Goal: Navigation & Orientation: Find specific page/section

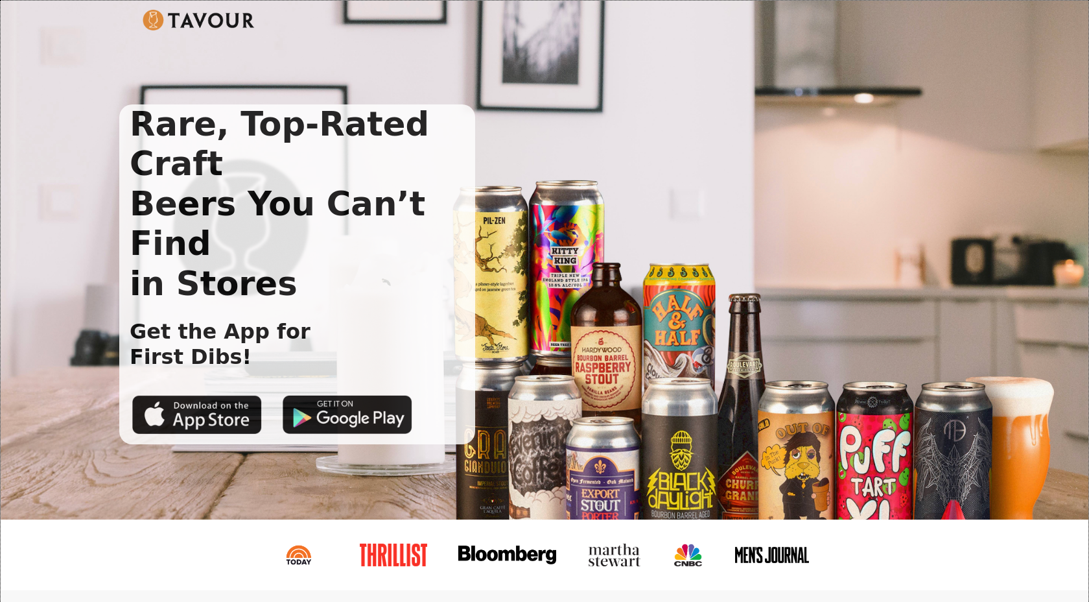
click at [158, 24] on img at bounding box center [199, 20] width 112 height 21
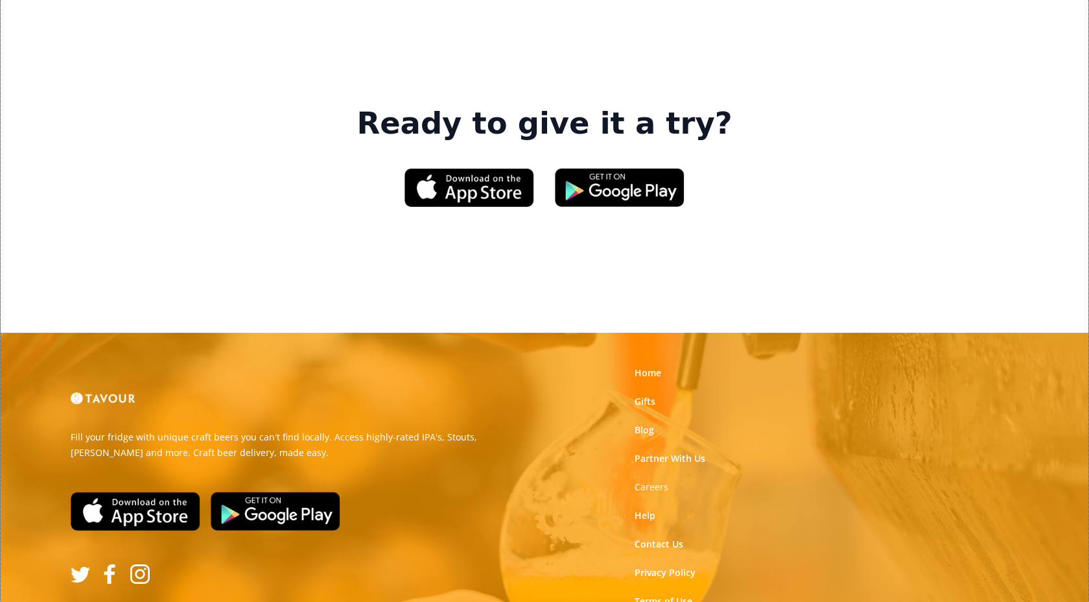
scroll to position [1988, 0]
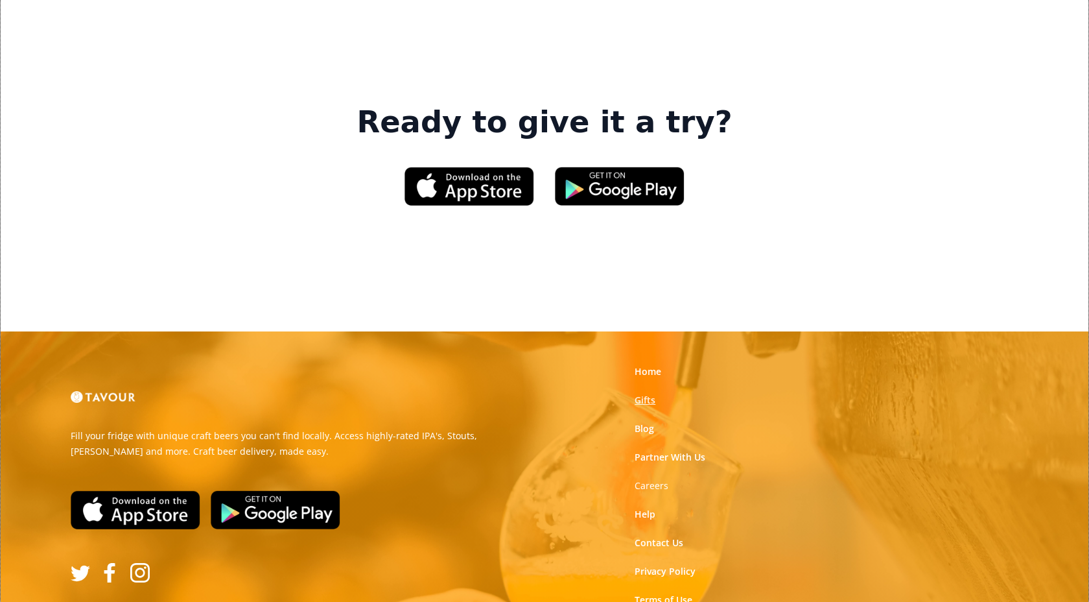
click at [642, 393] on link "Gifts" at bounding box center [645, 399] width 21 height 13
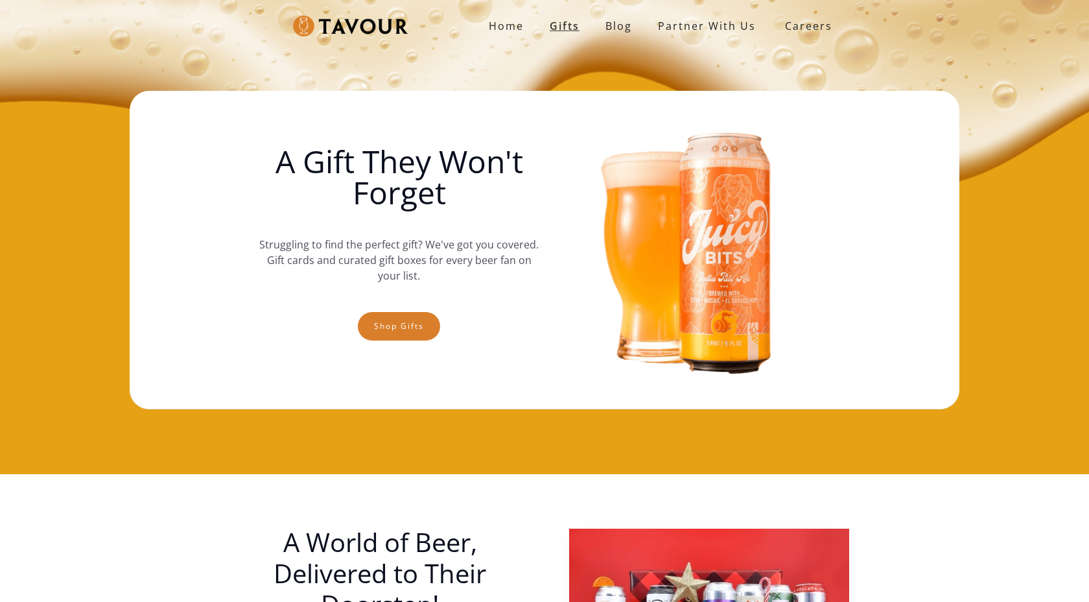
click at [564, 21] on link "Gifts" at bounding box center [565, 26] width 56 height 26
click at [509, 29] on strong "Home" at bounding box center [506, 26] width 35 height 14
